Goal: Transaction & Acquisition: Download file/media

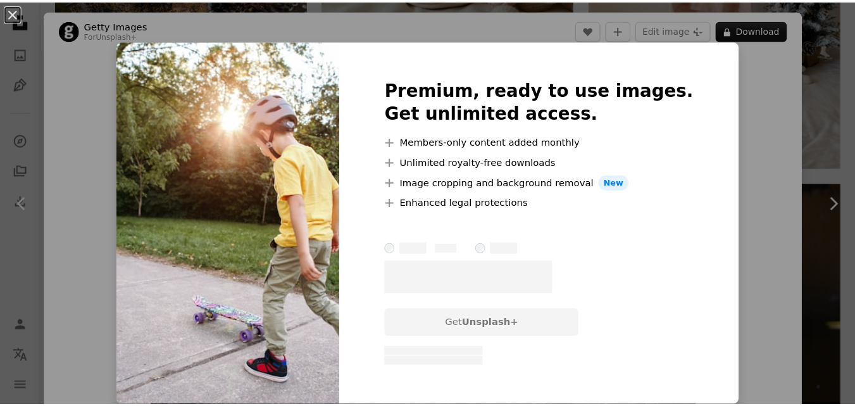
scroll to position [7299, 0]
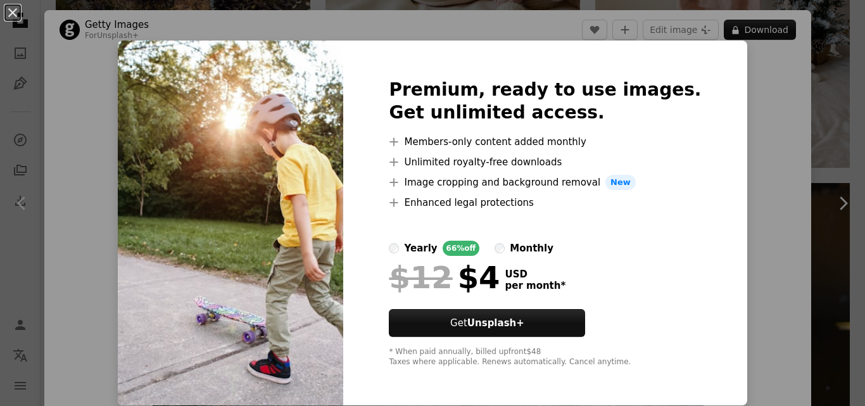
click at [818, 124] on div "An X shape Premium, ready to use images. Get unlimited access. A plus sign Memb…" at bounding box center [432, 203] width 865 height 406
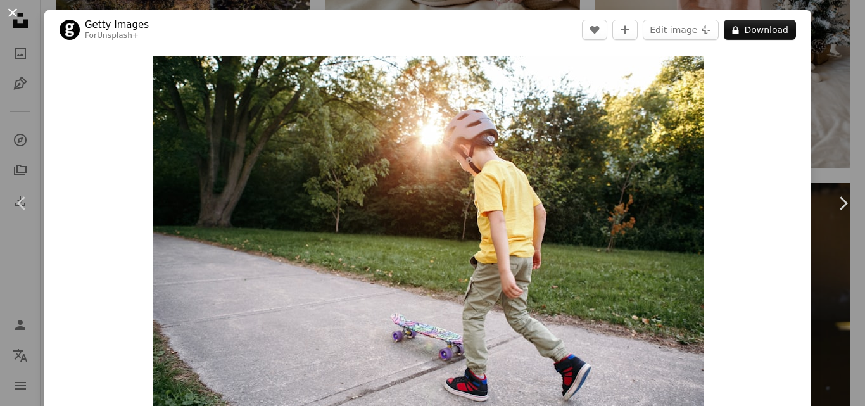
click at [14, 17] on button "An X shape" at bounding box center [12, 12] width 15 height 15
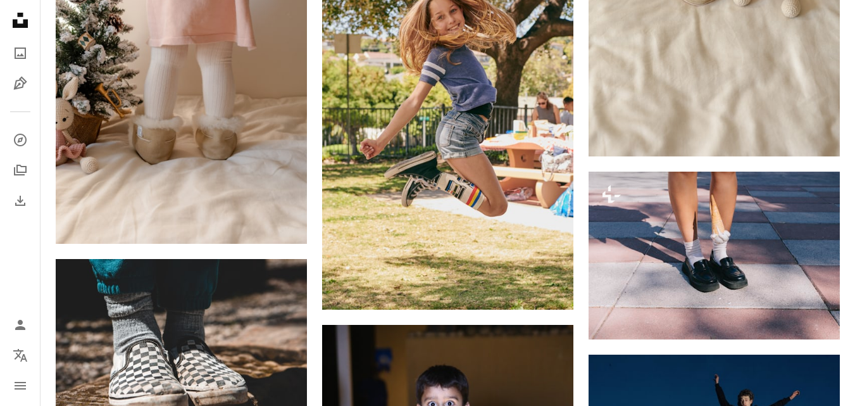
scroll to position [8698, 0]
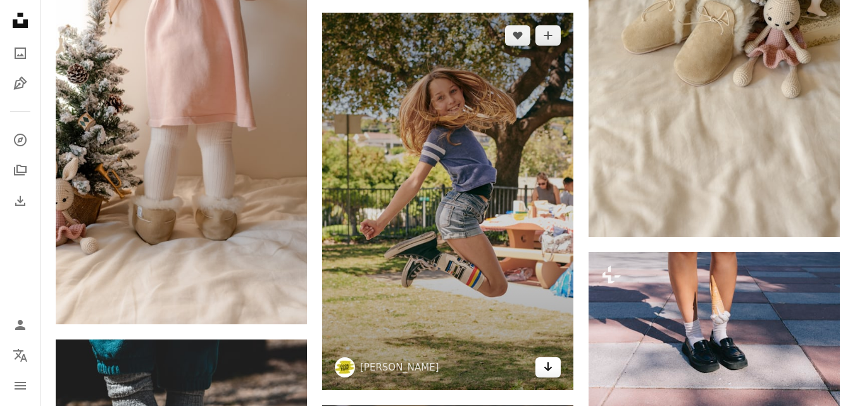
click at [558, 367] on link "Arrow pointing down" at bounding box center [548, 367] width 25 height 20
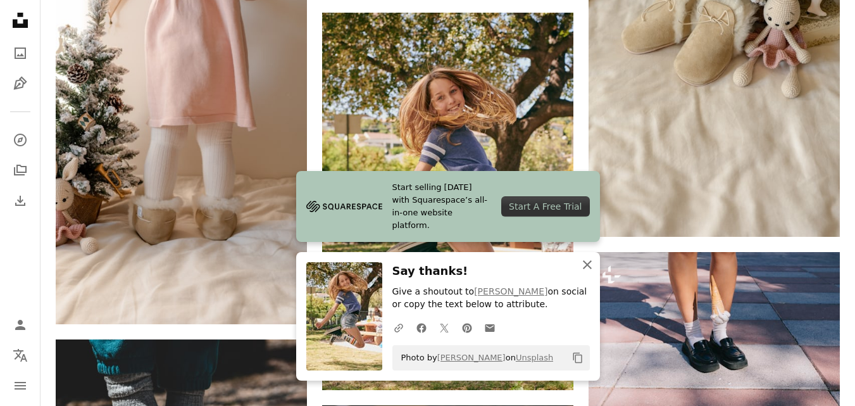
click at [588, 261] on icon "An X shape" at bounding box center [587, 264] width 15 height 15
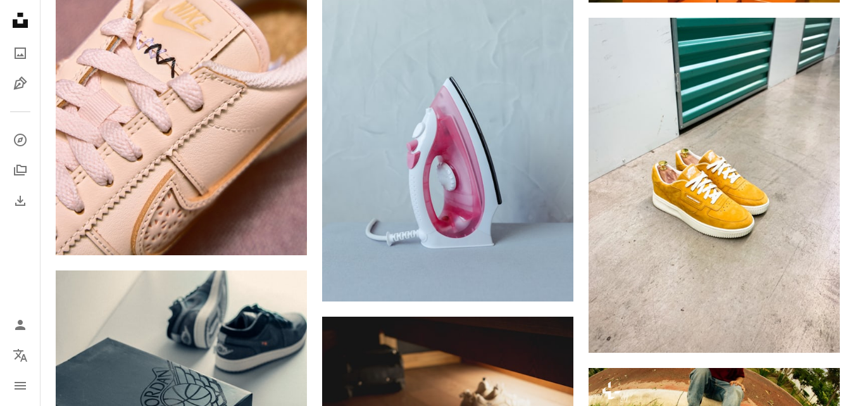
scroll to position [94445, 0]
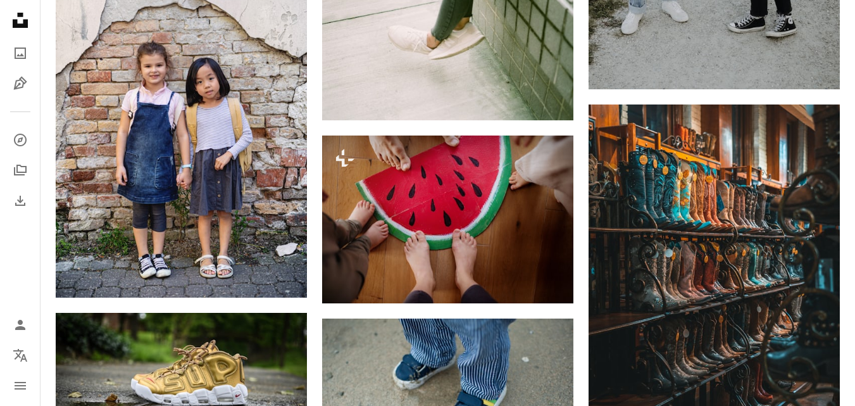
scroll to position [96978, 0]
